Goal: Communication & Community: Answer question/provide support

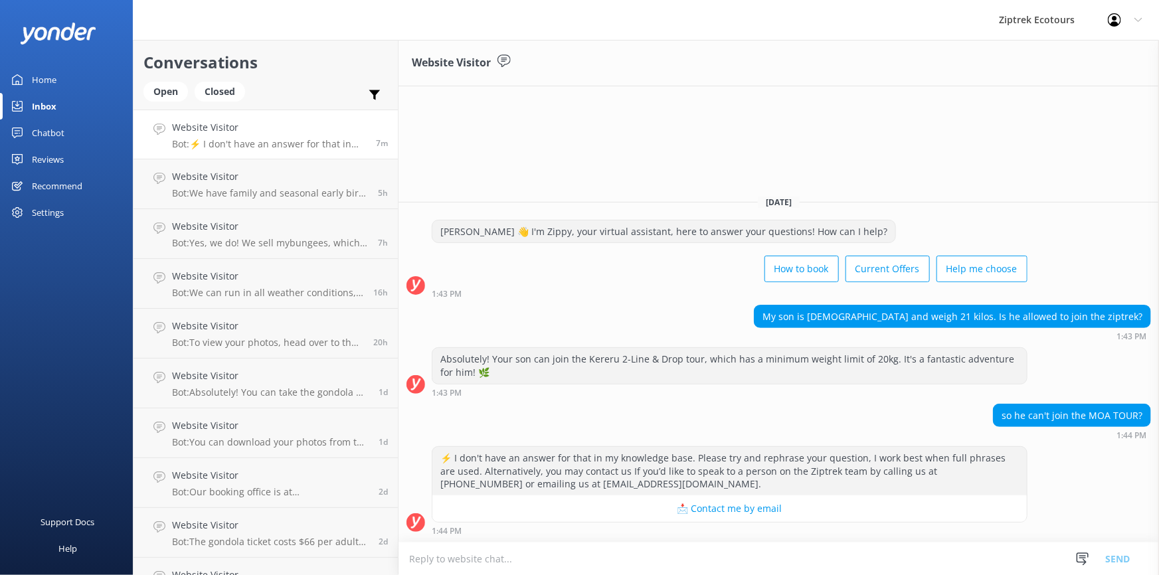
click at [449, 555] on textarea at bounding box center [779, 559] width 761 height 33
click at [448, 554] on textarea "[PERSON_NAME], it's" at bounding box center [779, 558] width 761 height 33
click at [468, 556] on textarea "[PERSON_NAME], It's" at bounding box center [779, 558] width 761 height 33
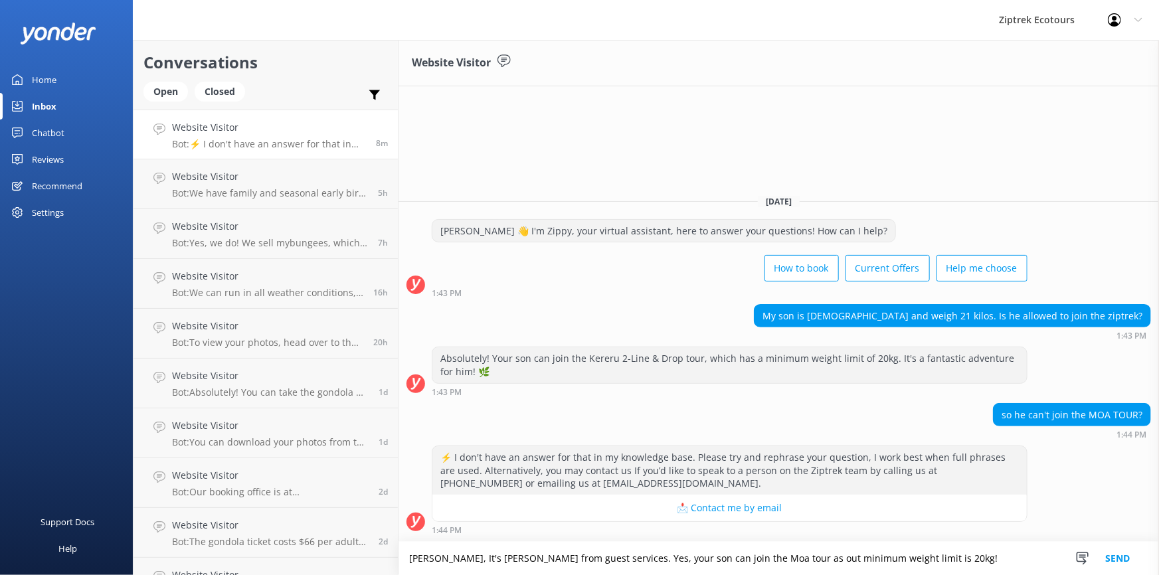
type textarea "[PERSON_NAME], It's [PERSON_NAME] from guest services. Yes, your son can join t…"
click at [1111, 557] on button "Send" at bounding box center [1118, 558] width 50 height 33
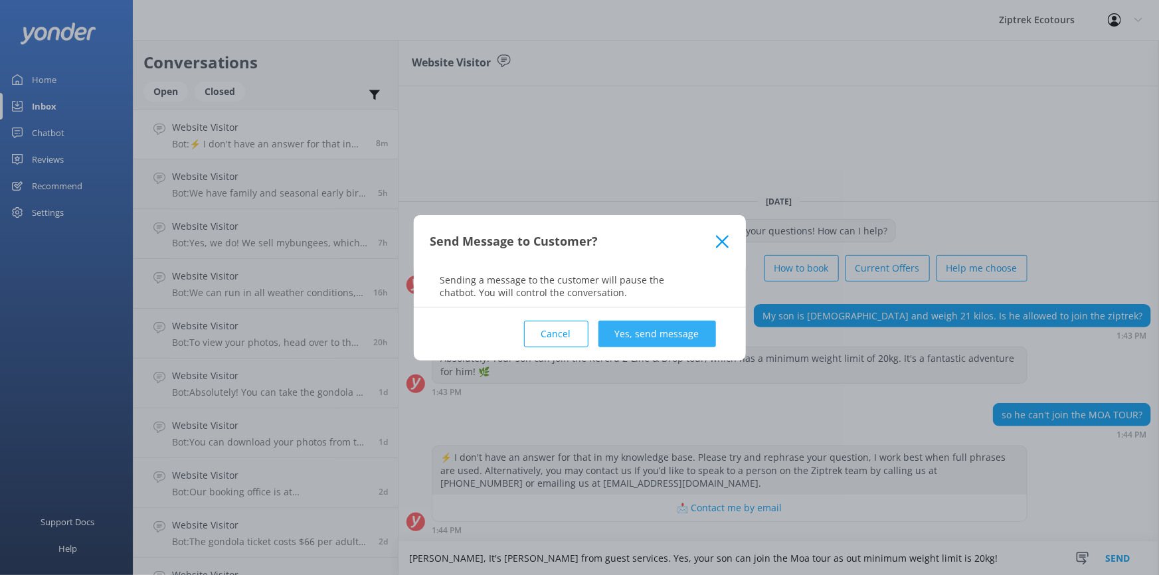
click at [640, 338] on button "Yes, send message" at bounding box center [657, 334] width 118 height 27
